Goal: Book appointment/travel/reservation

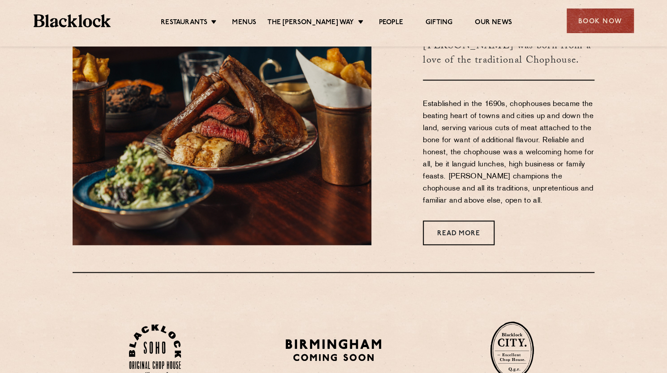
scroll to position [410, 0]
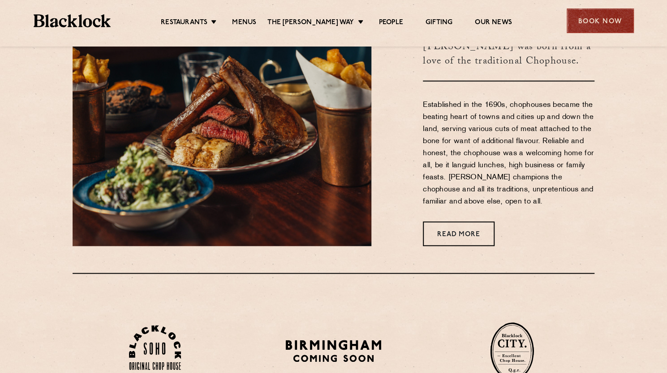
click at [600, 22] on div "Book Now" at bounding box center [599, 21] width 67 height 25
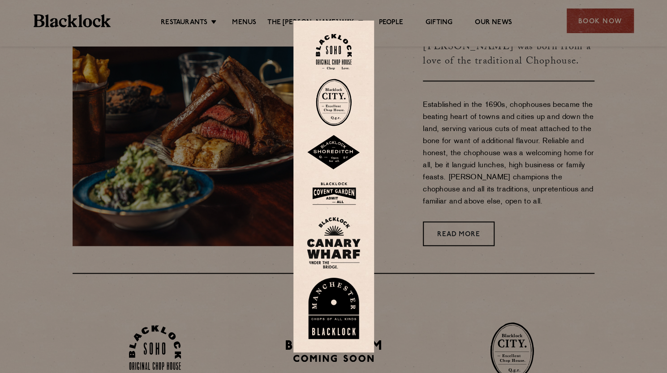
click at [448, 319] on div at bounding box center [333, 186] width 667 height 373
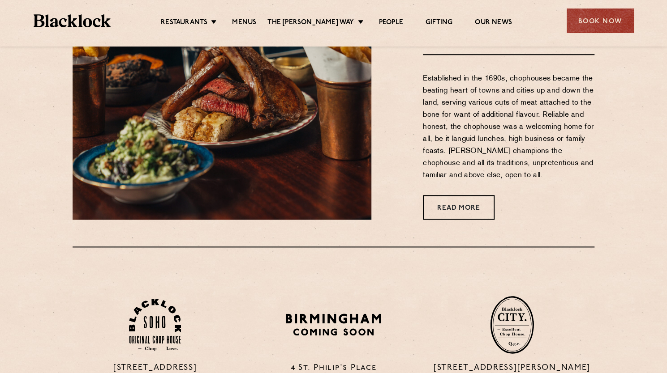
scroll to position [436, 0]
click at [597, 25] on div "Book Now" at bounding box center [599, 21] width 67 height 25
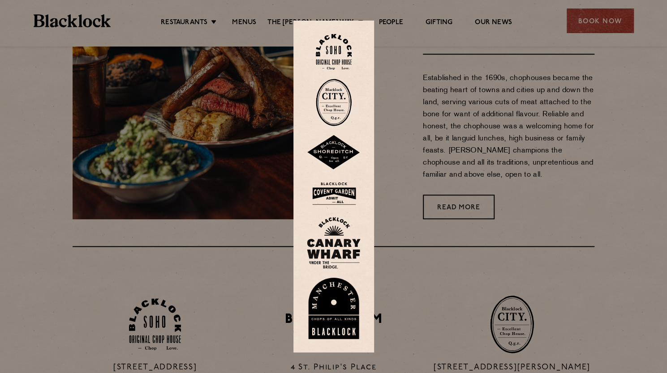
click at [332, 112] on img at bounding box center [334, 102] width 36 height 47
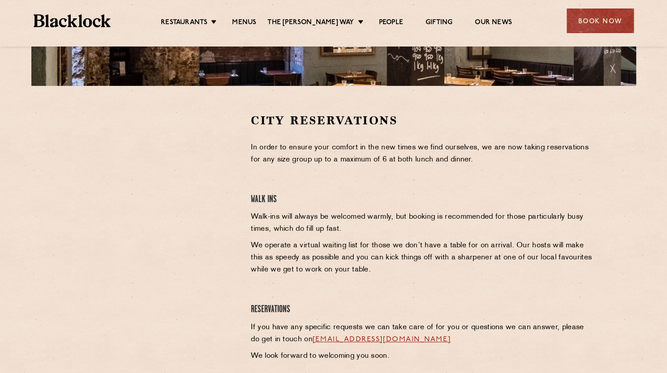
scroll to position [274, 0]
